Goal: Browse casually

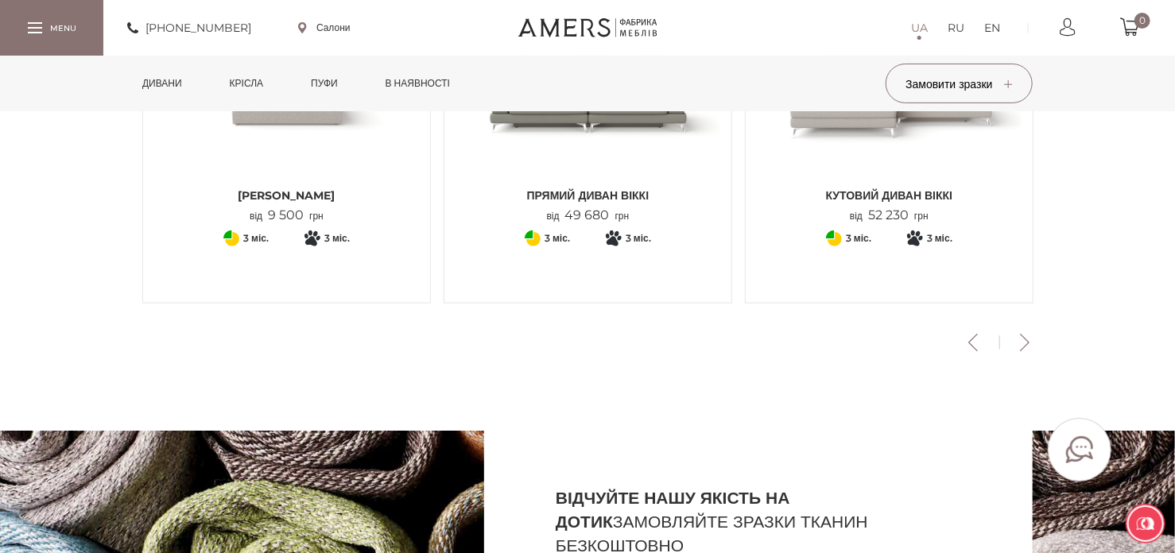
scroll to position [716, 0]
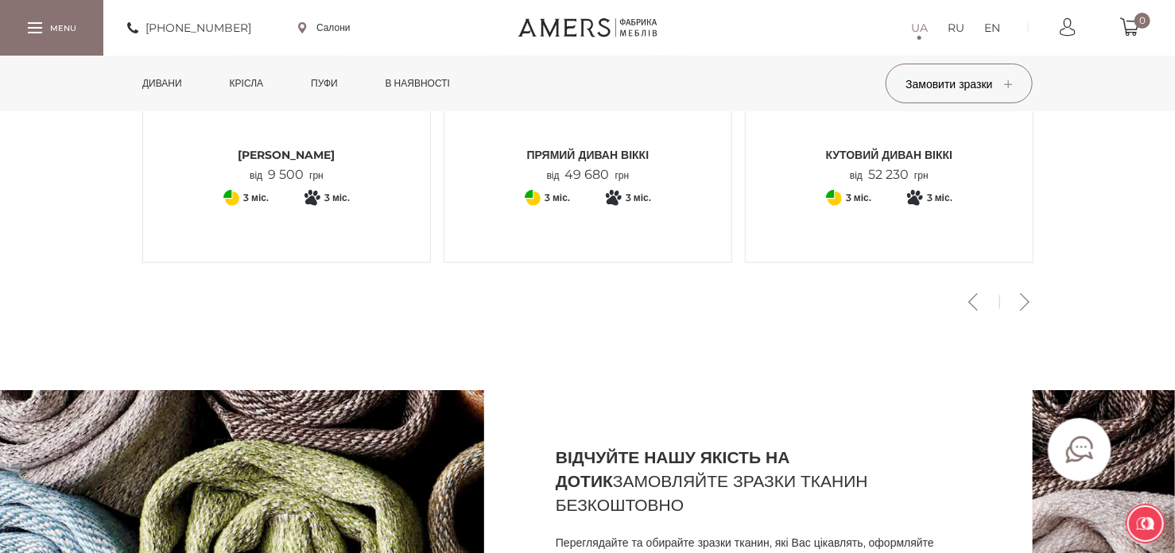
click at [1030, 304] on button "Next" at bounding box center [1025, 301] width 28 height 17
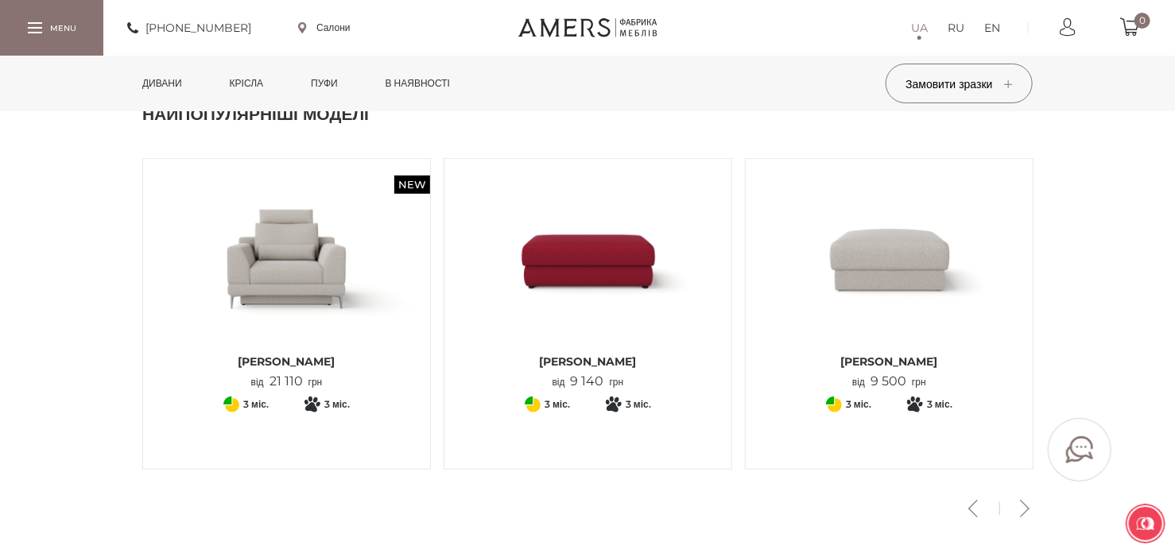
scroll to position [555, 0]
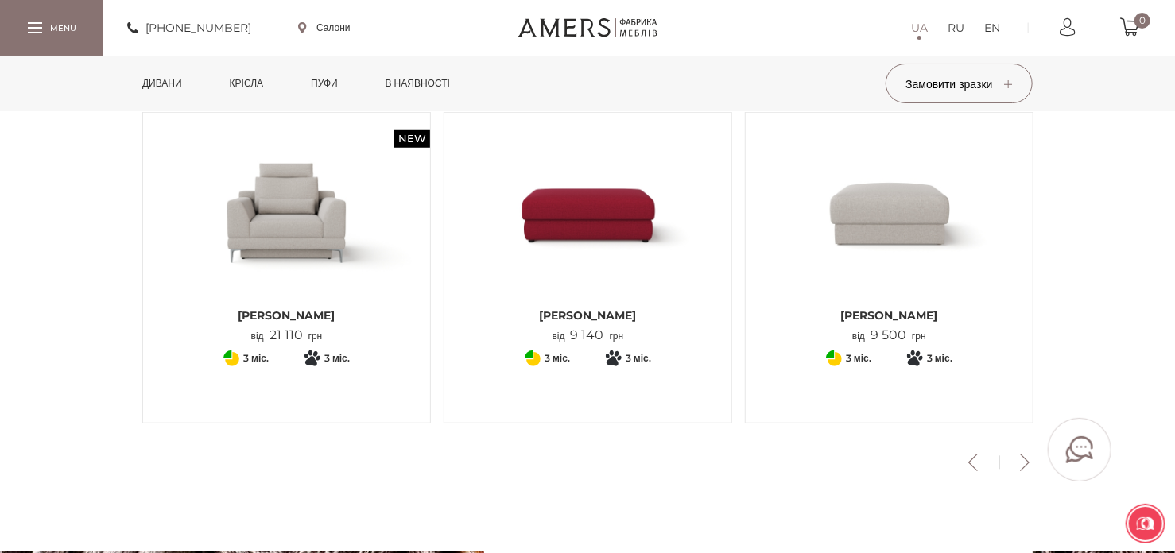
click at [1019, 465] on button "Next" at bounding box center [1025, 462] width 28 height 17
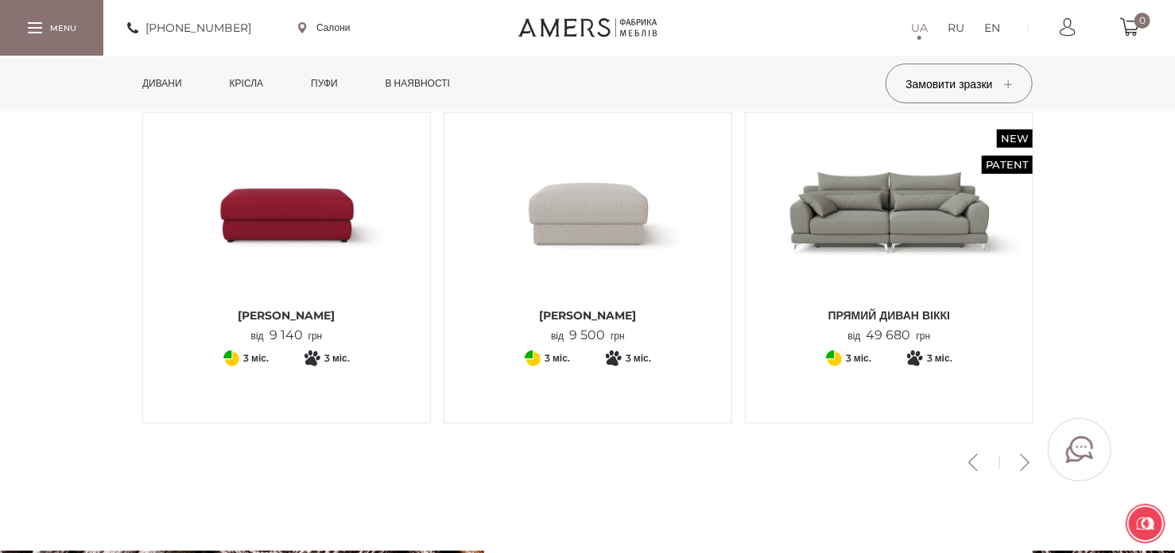
click at [1019, 465] on button "Next" at bounding box center [1025, 462] width 28 height 17
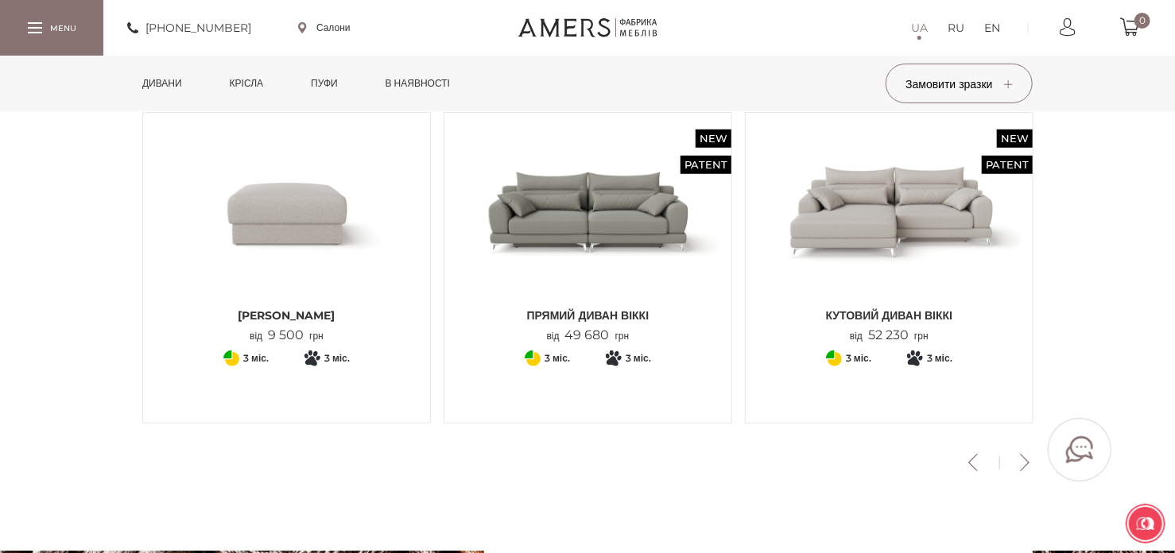
click at [1019, 465] on button "Next" at bounding box center [1025, 462] width 28 height 17
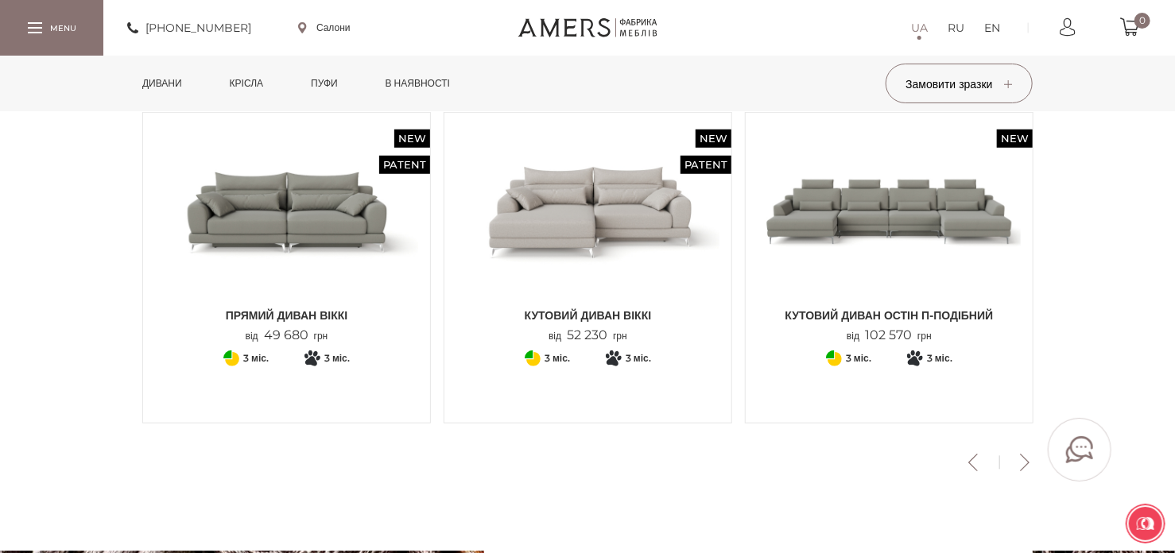
click at [1019, 465] on button "Next" at bounding box center [1025, 462] width 28 height 17
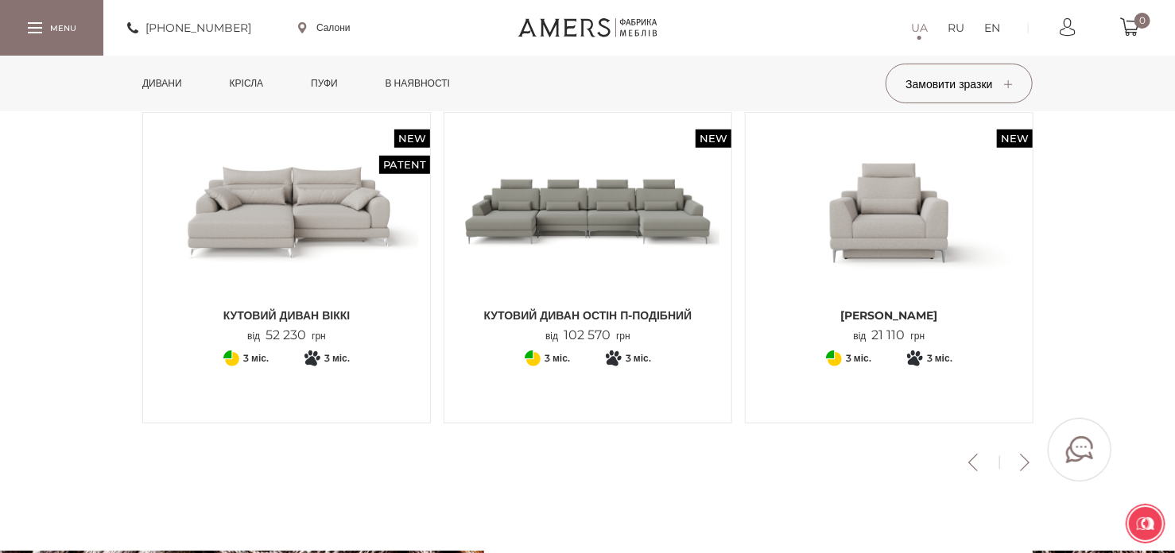
click at [1019, 465] on button "Next" at bounding box center [1025, 462] width 28 height 17
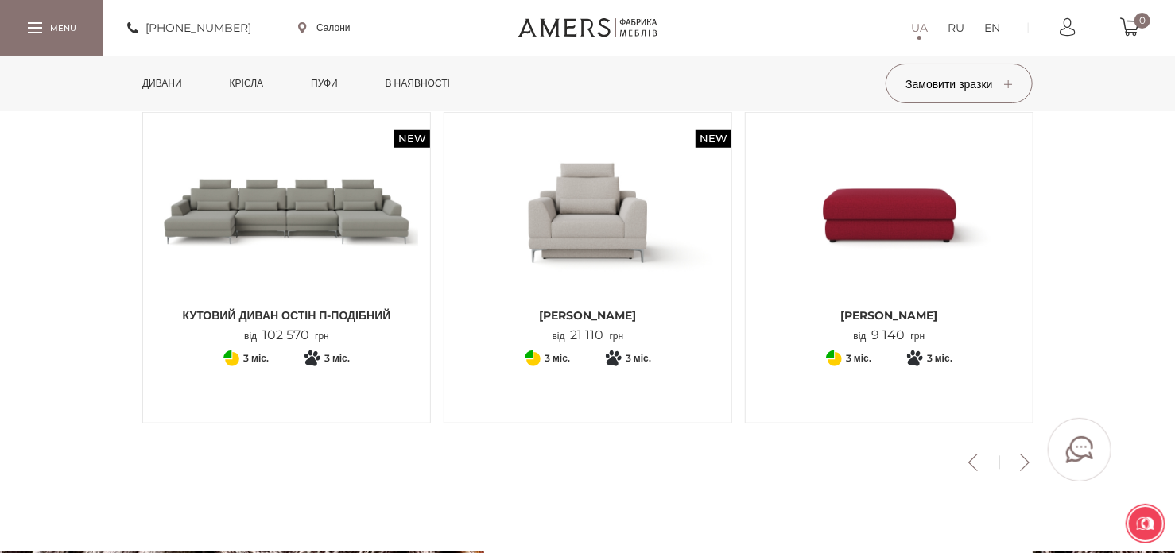
click at [1019, 465] on button "Next" at bounding box center [1025, 462] width 28 height 17
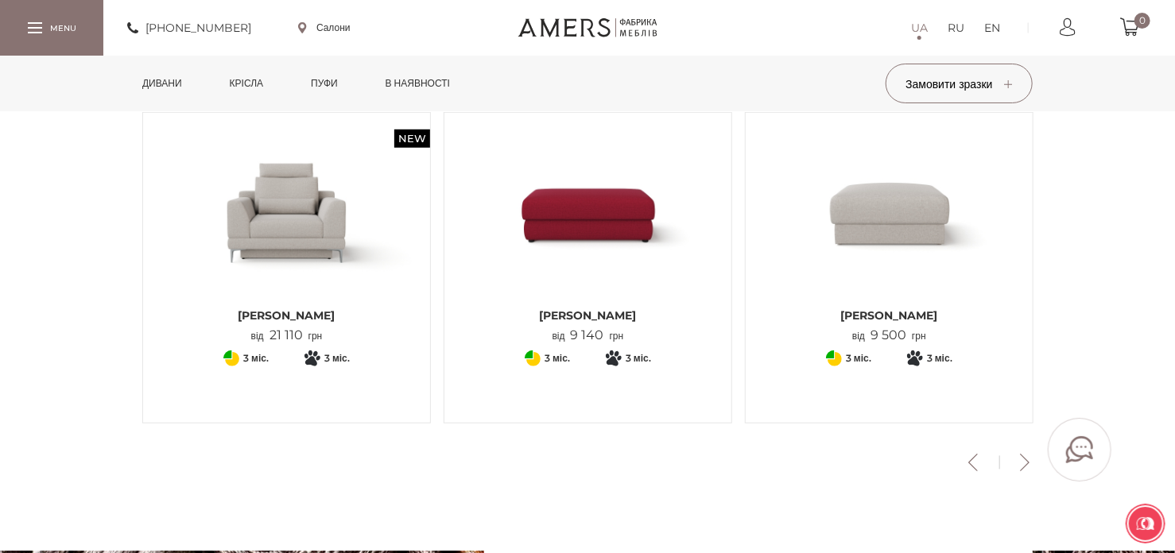
click at [1019, 465] on button "Next" at bounding box center [1025, 462] width 28 height 17
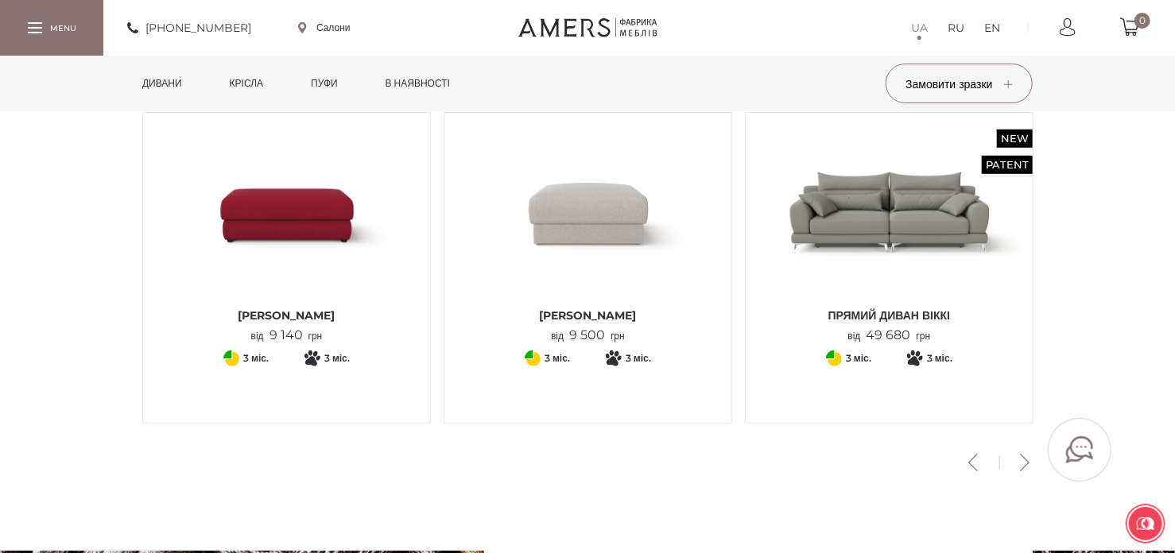
click at [1019, 465] on button "Next" at bounding box center [1025, 462] width 28 height 17
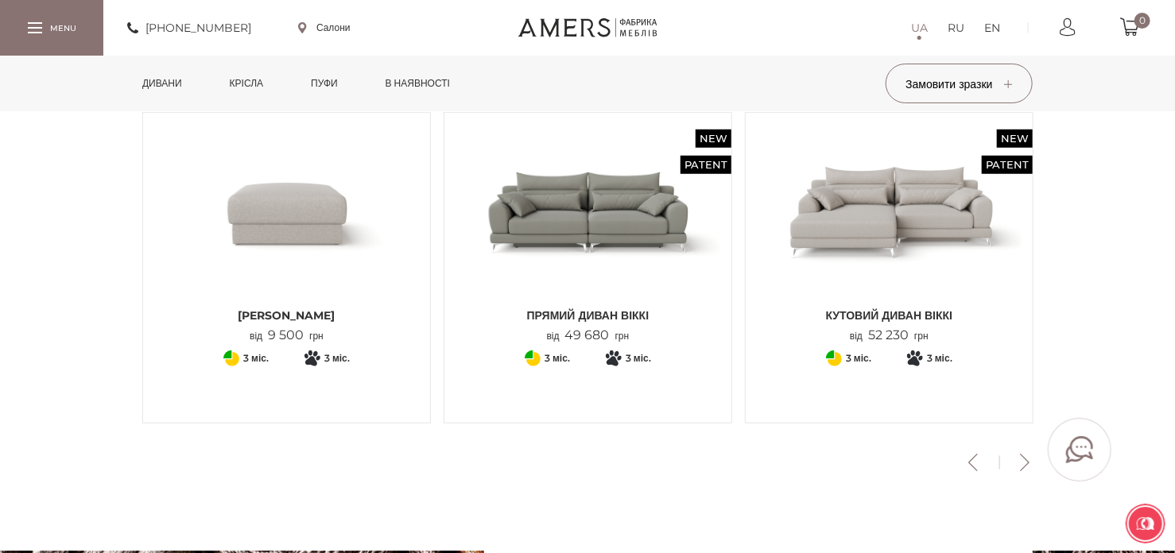
click at [1019, 465] on button "Next" at bounding box center [1025, 462] width 28 height 17
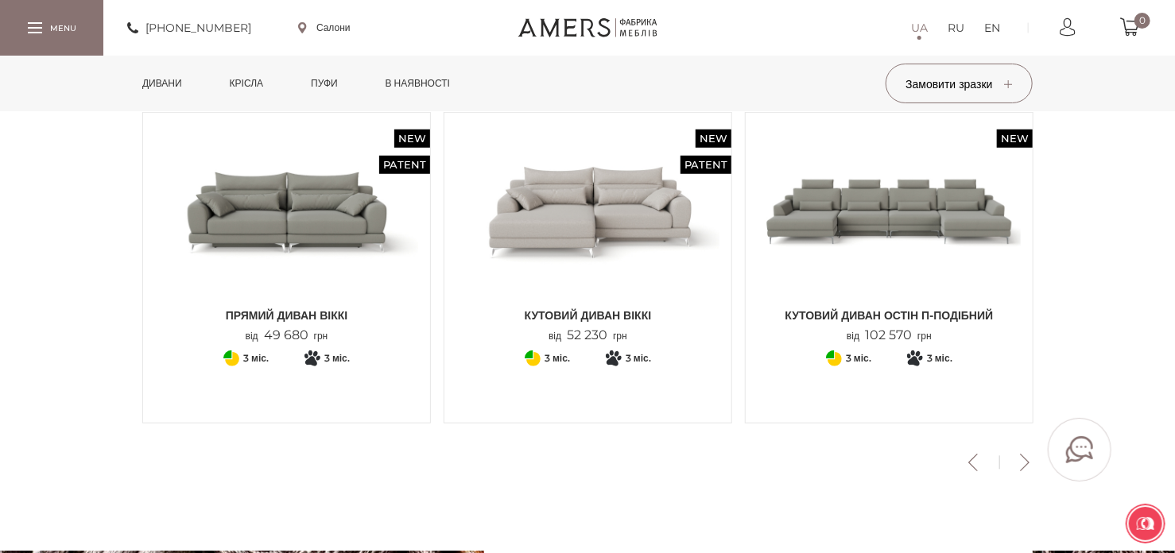
click at [1019, 465] on button "Next" at bounding box center [1025, 462] width 28 height 17
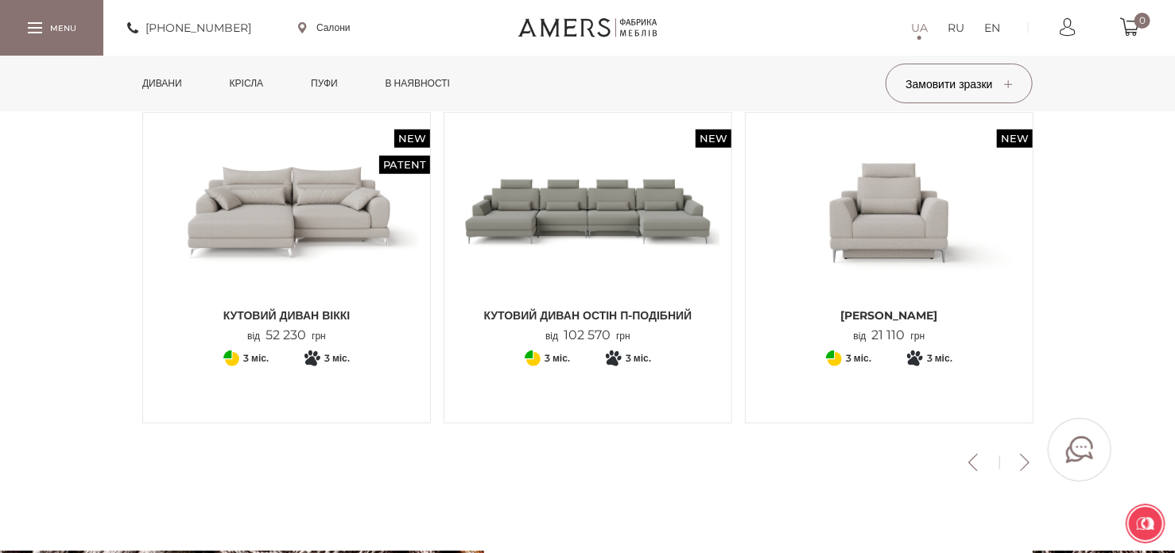
click at [1019, 465] on button "Next" at bounding box center [1025, 462] width 28 height 17
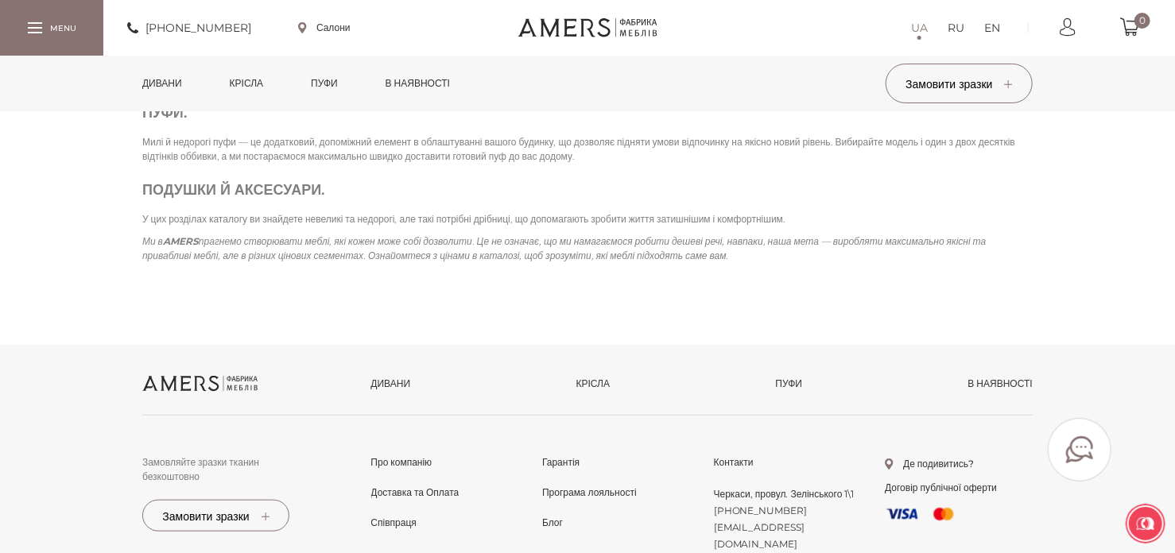
scroll to position [3503, 0]
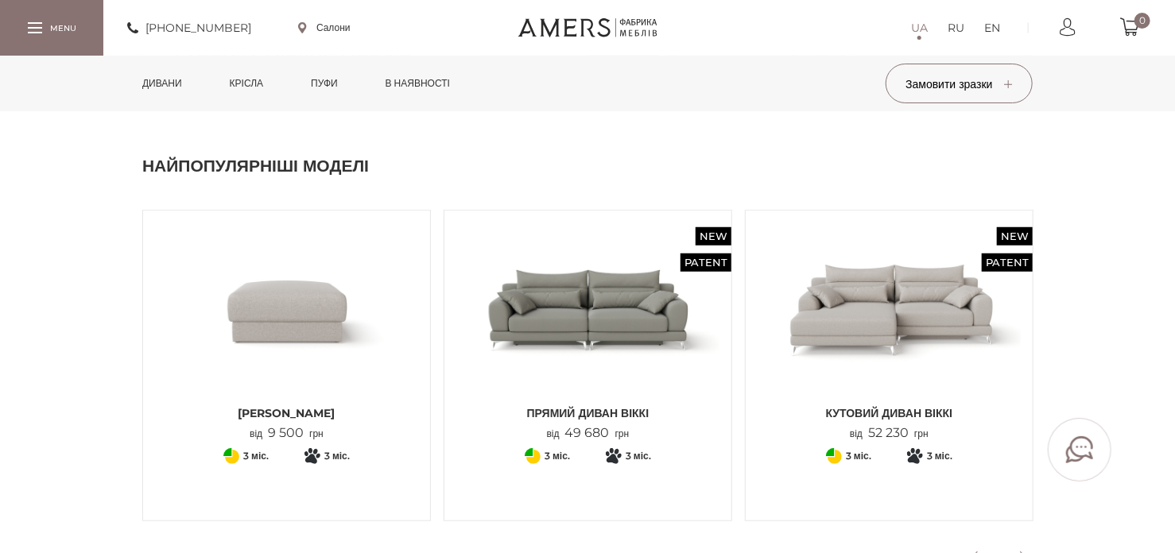
scroll to position [260, 0]
